Goal: Information Seeking & Learning: Understand process/instructions

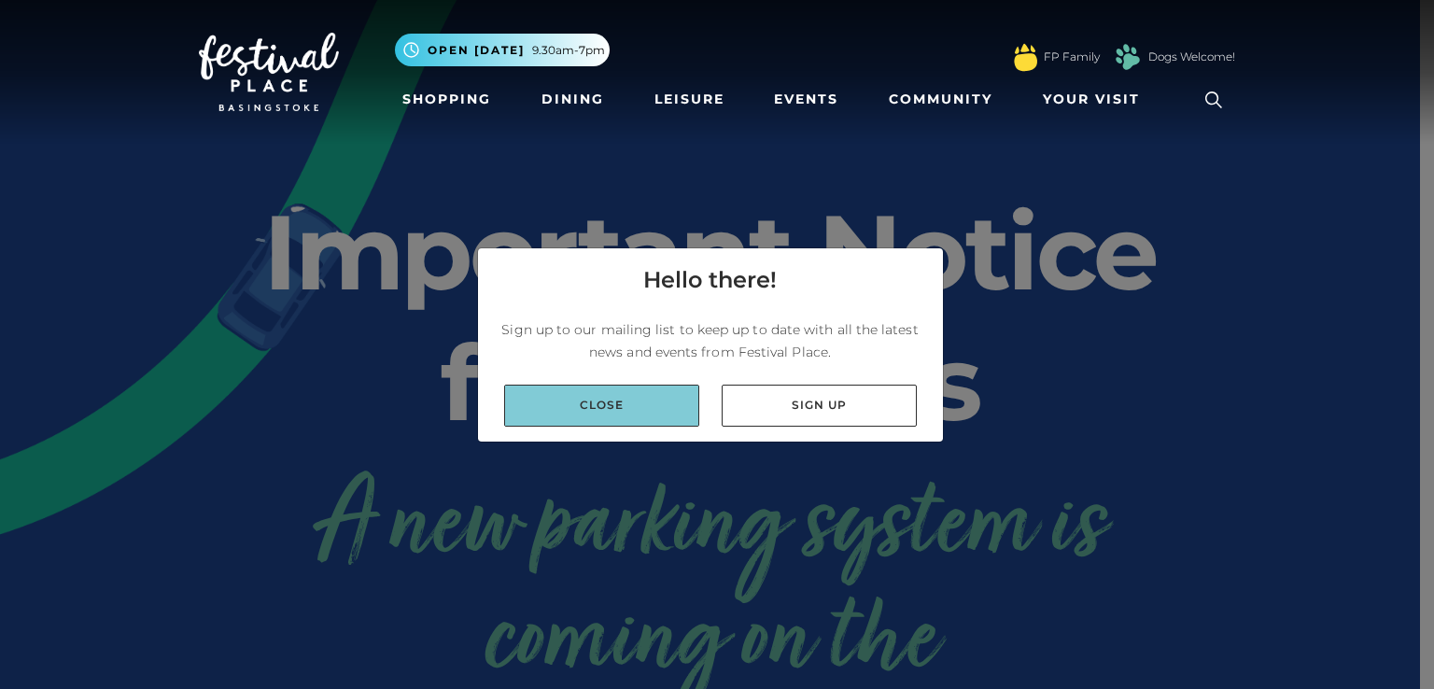
click at [659, 413] on link "Close" at bounding box center [601, 406] width 195 height 42
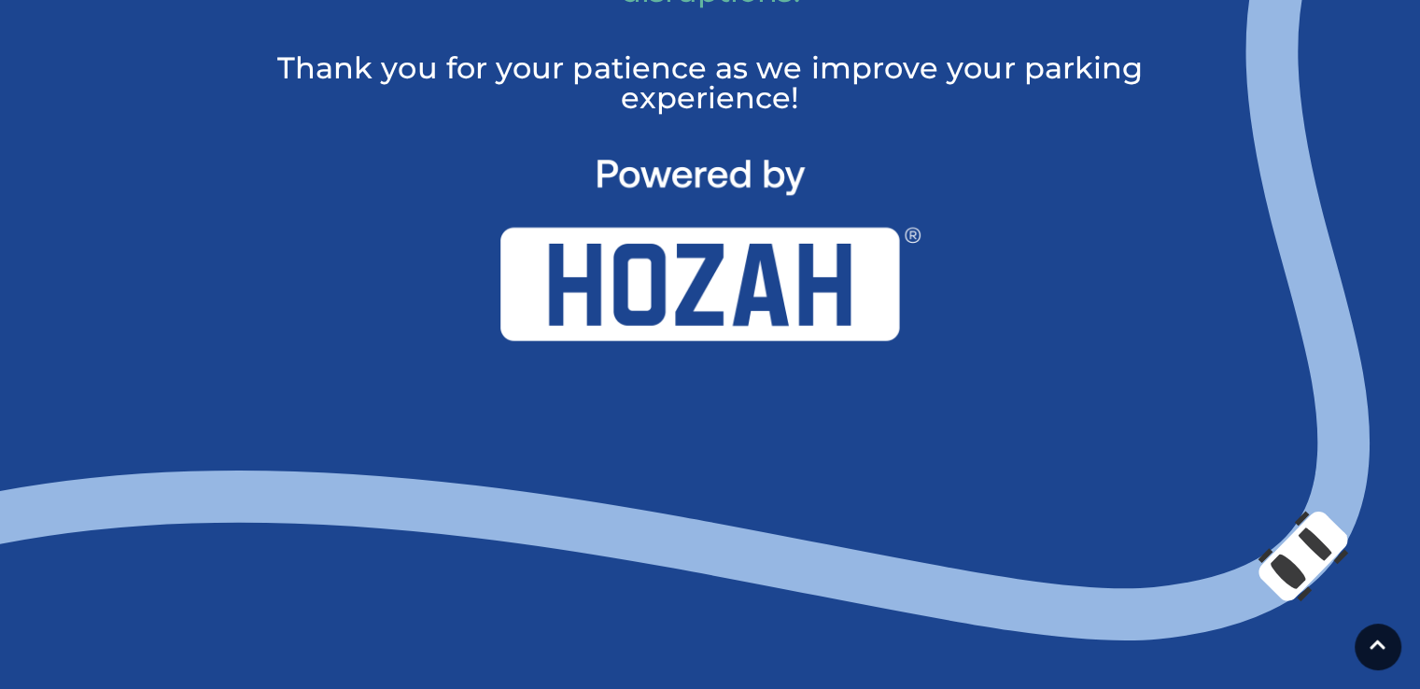
scroll to position [1678, 0]
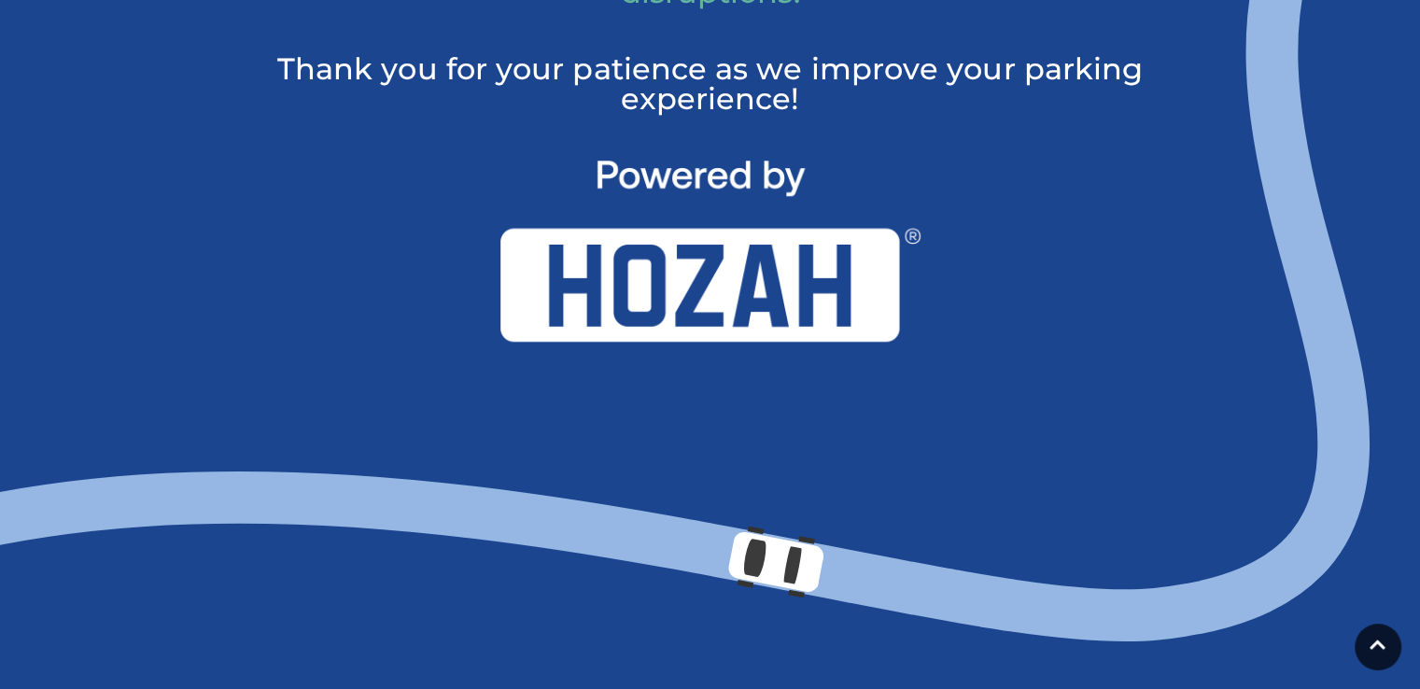
click at [801, 308] on img at bounding box center [710, 251] width 420 height 181
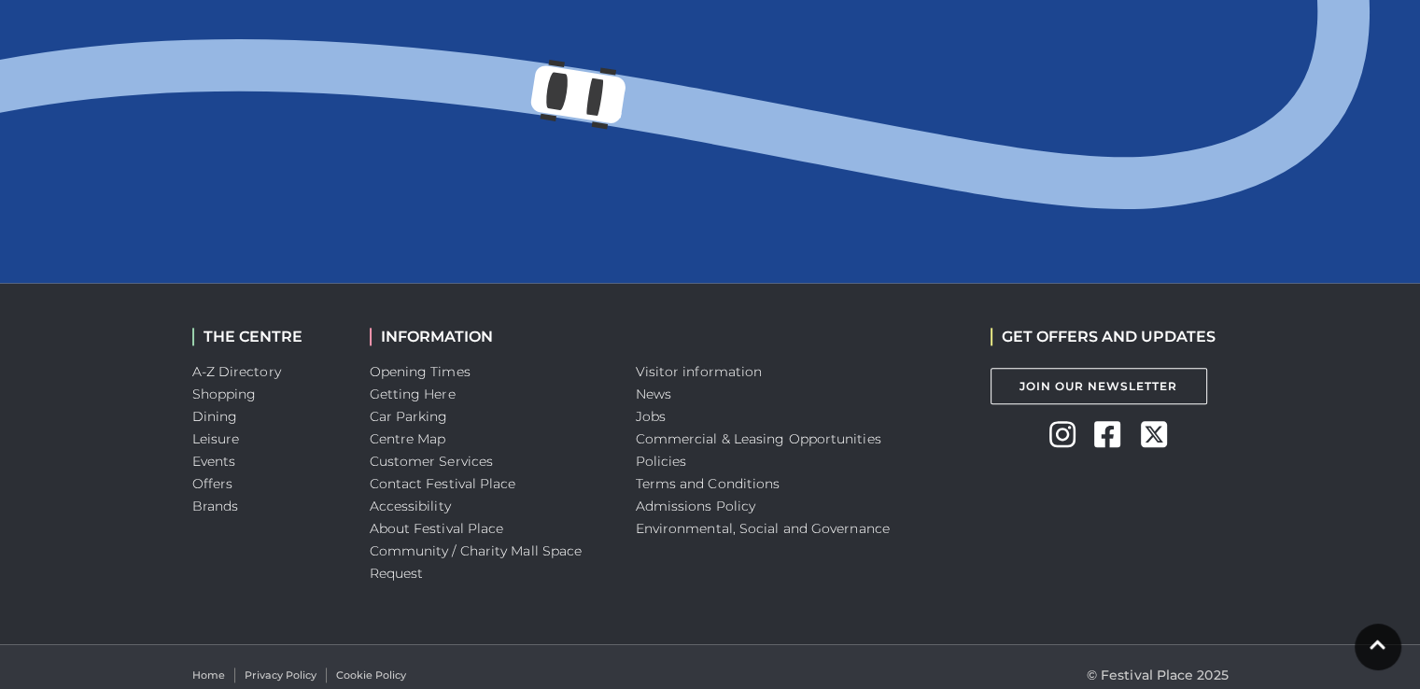
scroll to position [2126, 0]
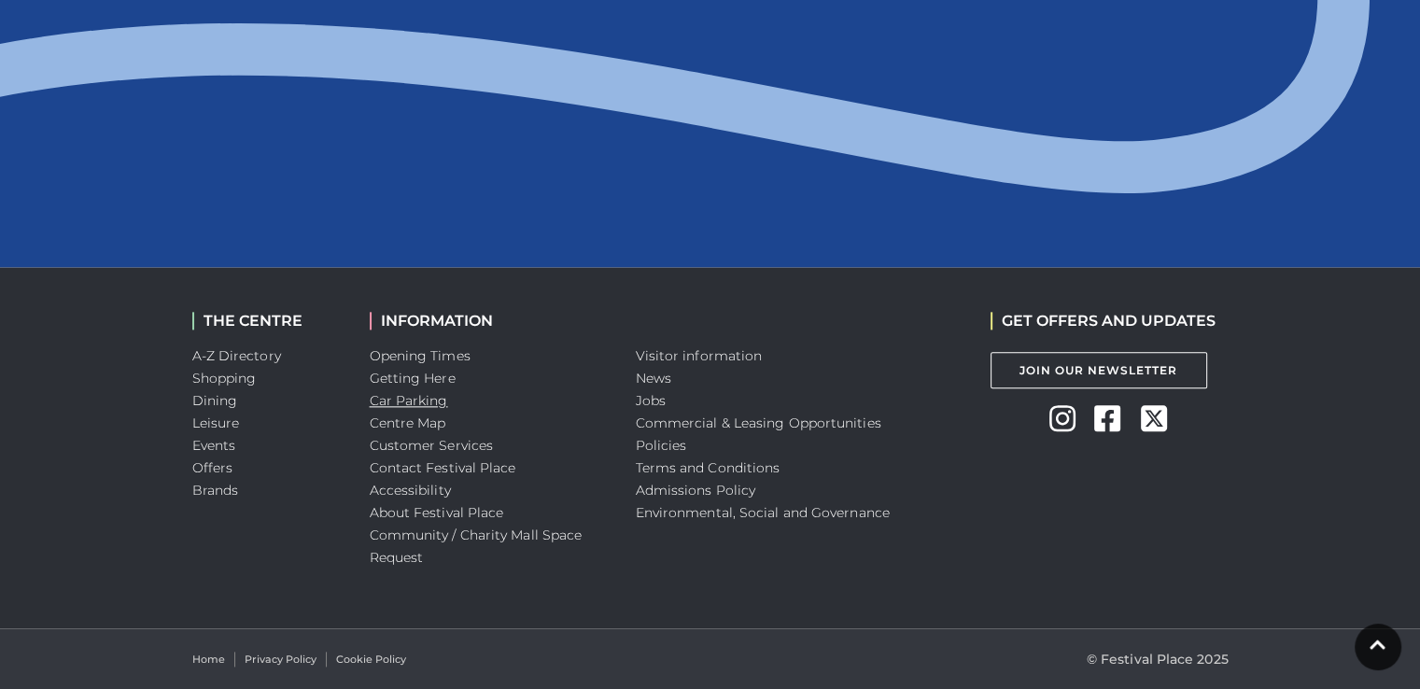
click at [424, 394] on link "Car Parking" at bounding box center [409, 400] width 78 height 17
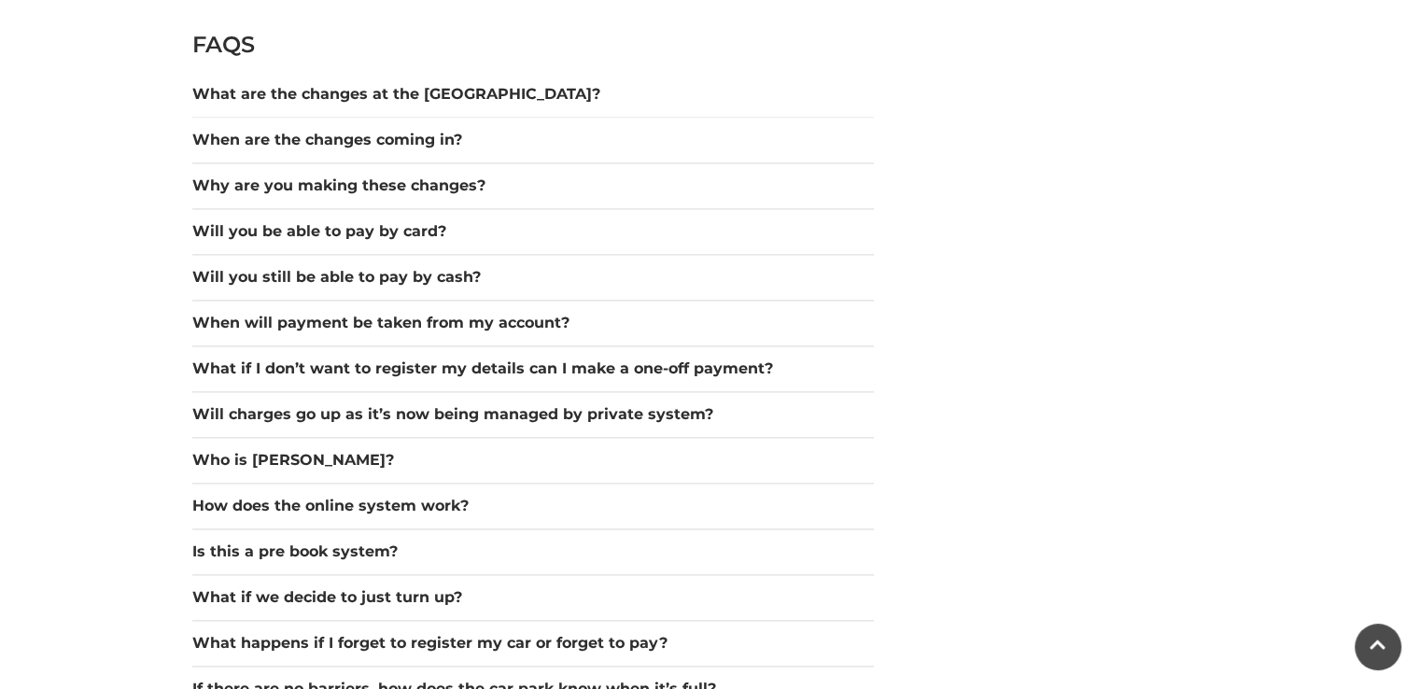
scroll to position [2651, 0]
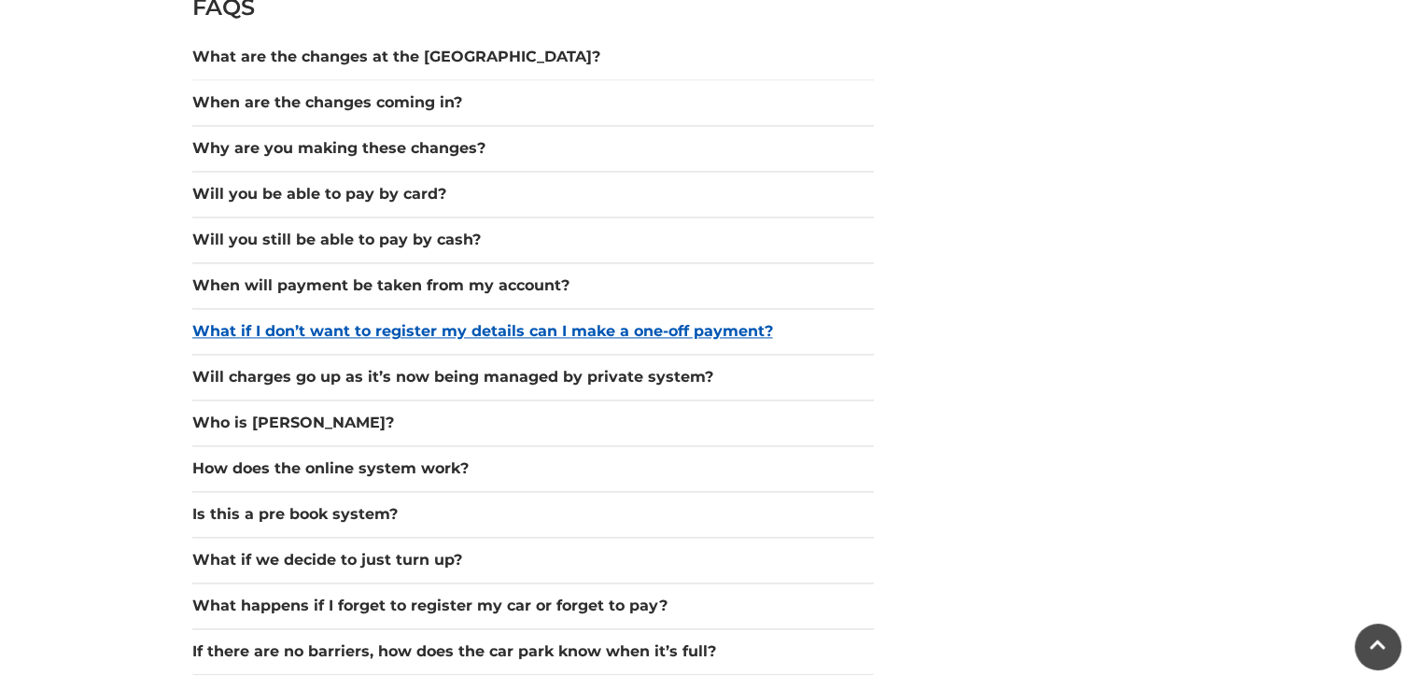
click at [444, 328] on button "What if I don’t want to register my details can I make a one-off payment?" at bounding box center [532, 331] width 681 height 22
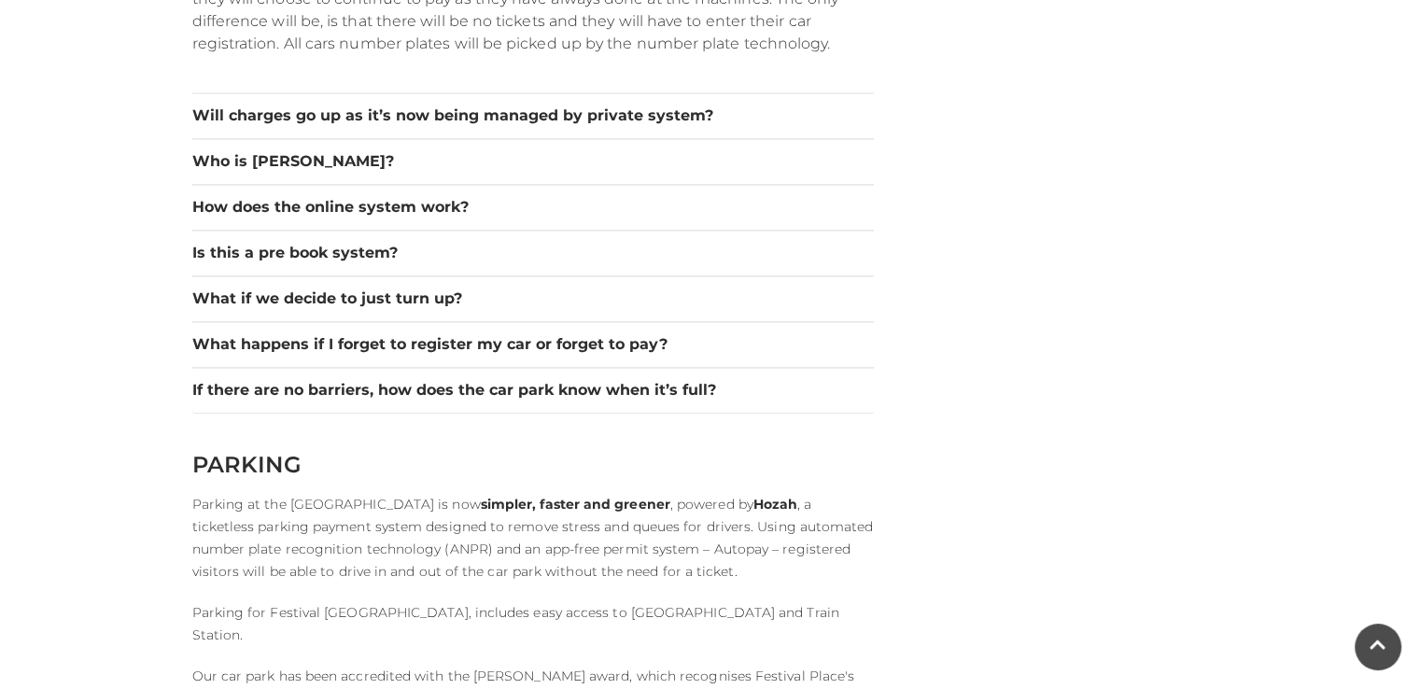
scroll to position [3062, 0]
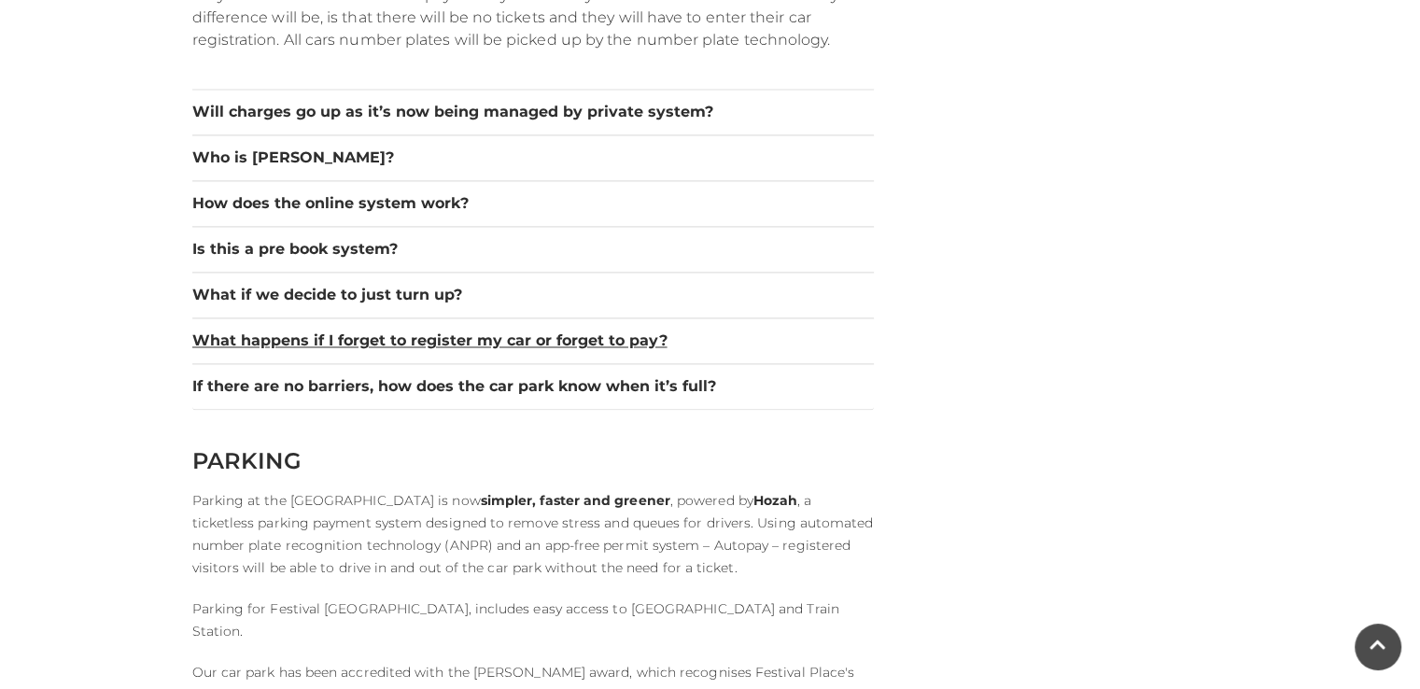
click at [444, 330] on button "What happens if I forget to register my car or forget to pay?" at bounding box center [532, 341] width 681 height 22
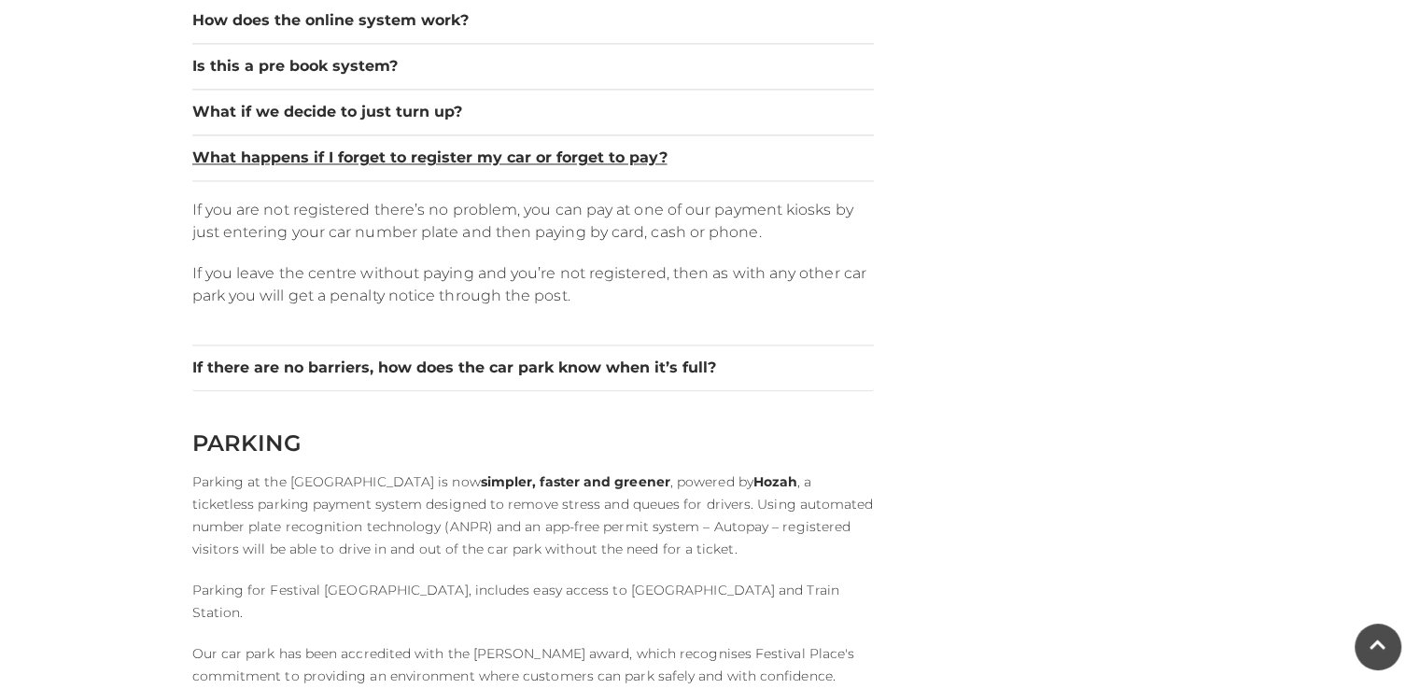
scroll to position [3136, 0]
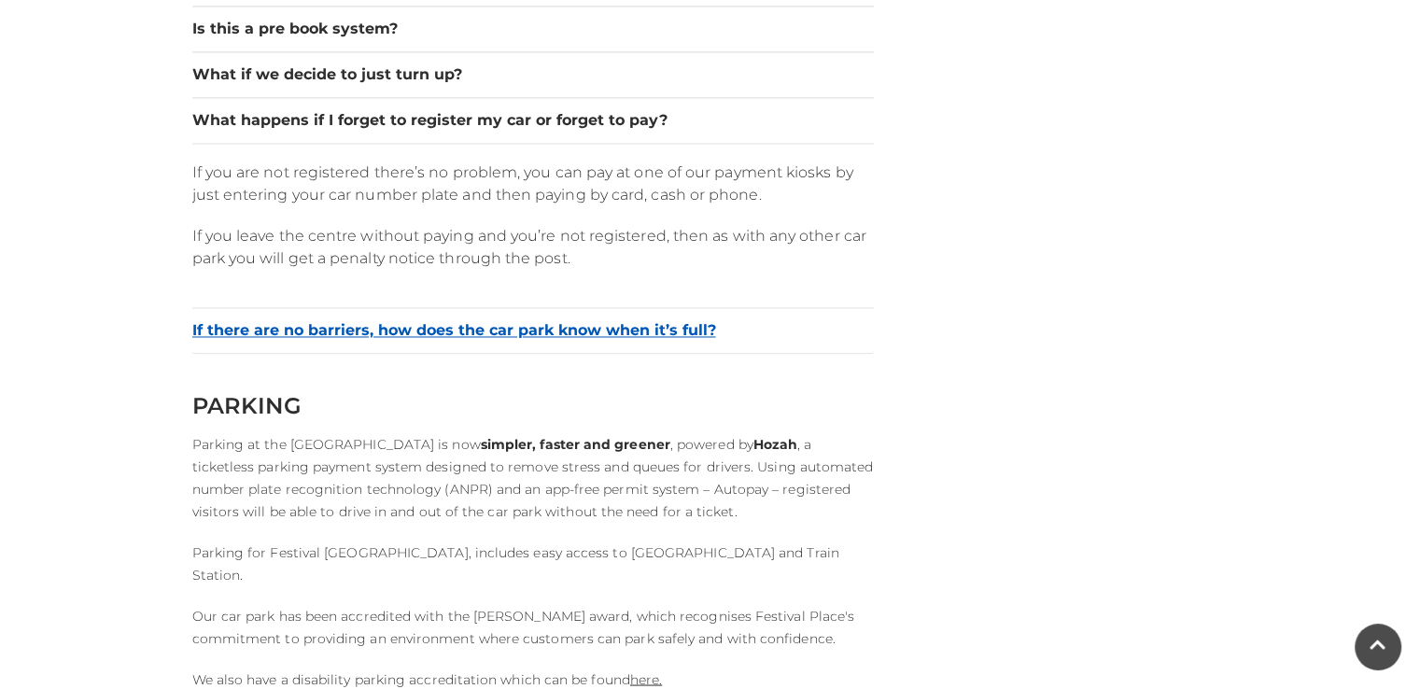
click at [441, 325] on button "If there are no barriers, how does the car park know when it’s full?" at bounding box center [532, 330] width 681 height 22
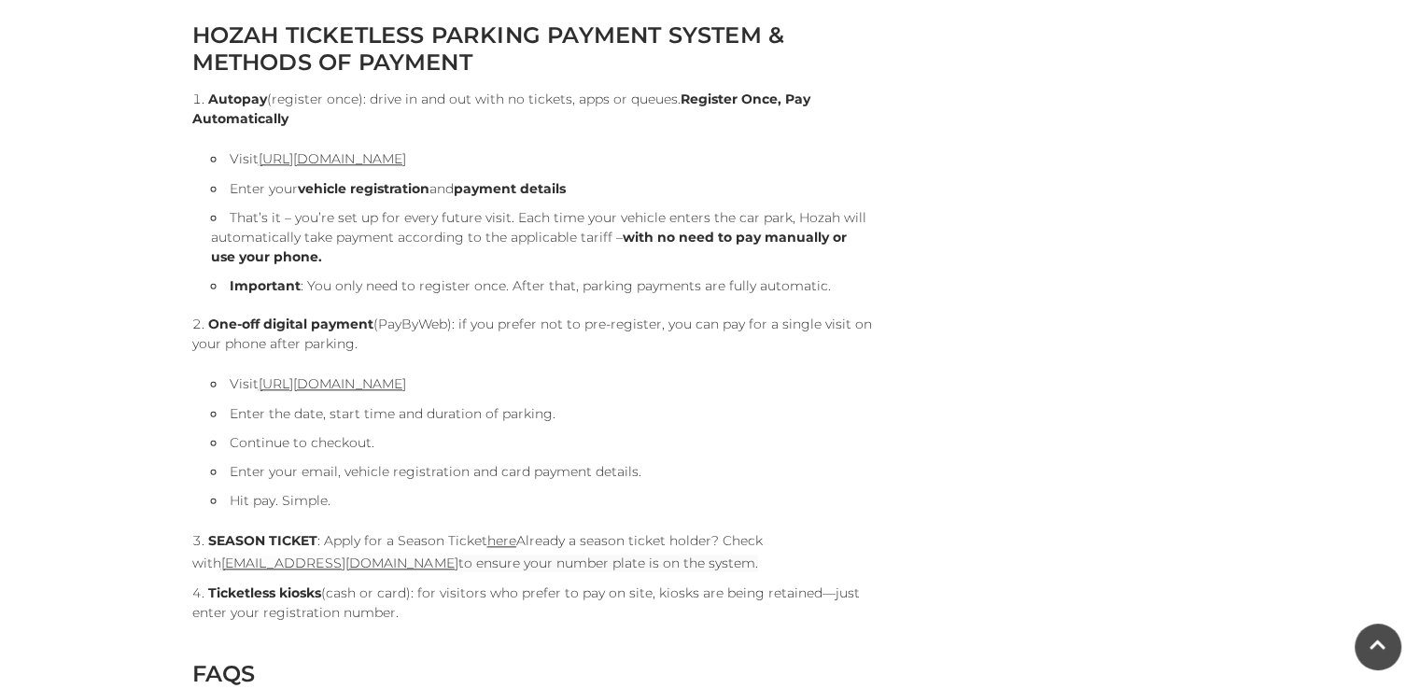
scroll to position [1942, 0]
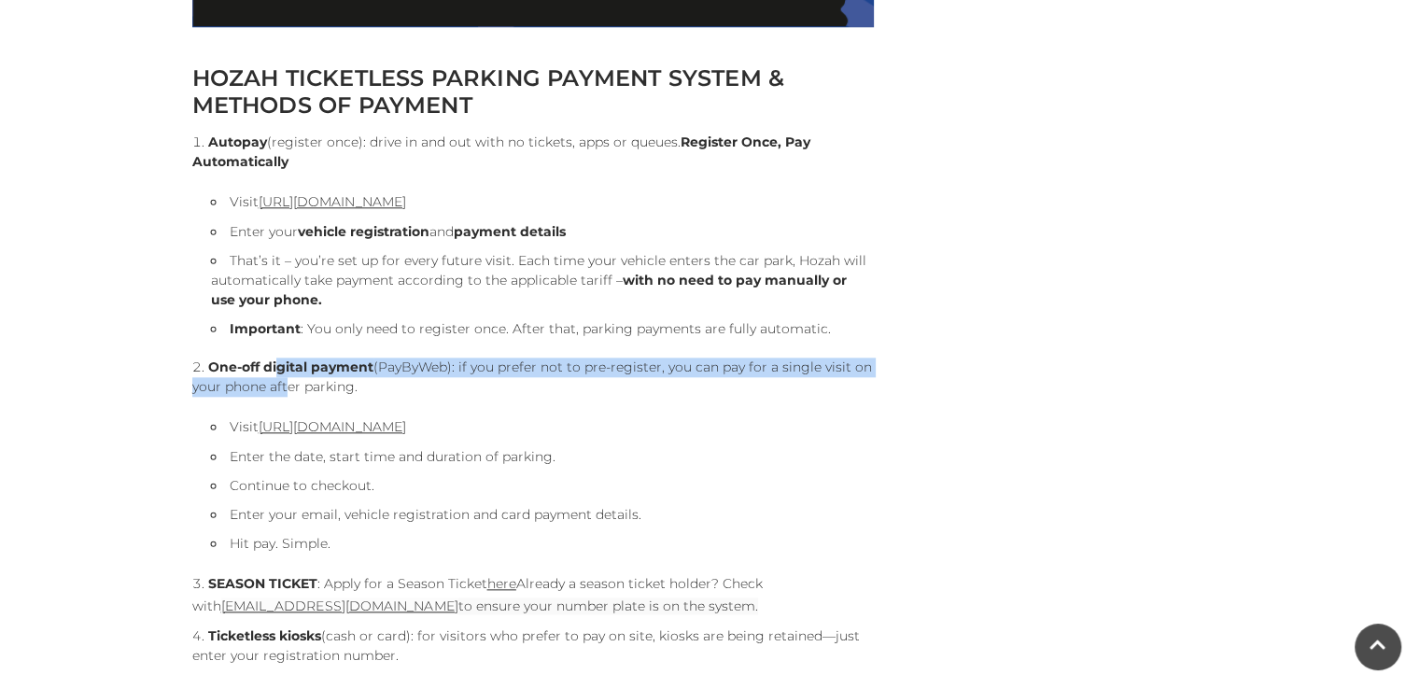
drag, startPoint x: 277, startPoint y: 373, endPoint x: 285, endPoint y: 398, distance: 25.4
click at [285, 397] on li "One-off digital payment (PayByWeb): if you prefer not to pre-register, you can …" at bounding box center [532, 456] width 681 height 196
click at [369, 430] on link "https://pay.hozah.com/locations/festivalplace" at bounding box center [332, 426] width 147 height 17
